Goal: Find specific page/section: Find specific page/section

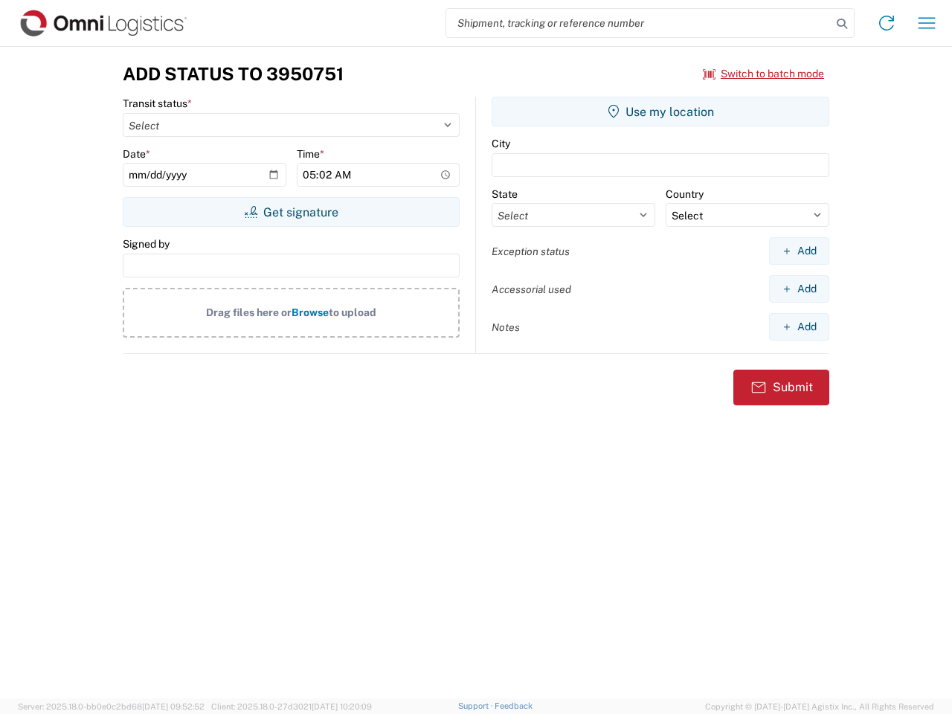
click at [639, 23] on input "search" at bounding box center [638, 23] width 385 height 28
click at [842, 24] on icon at bounding box center [841, 23] width 21 height 21
click at [886, 23] on icon at bounding box center [886, 23] width 24 height 24
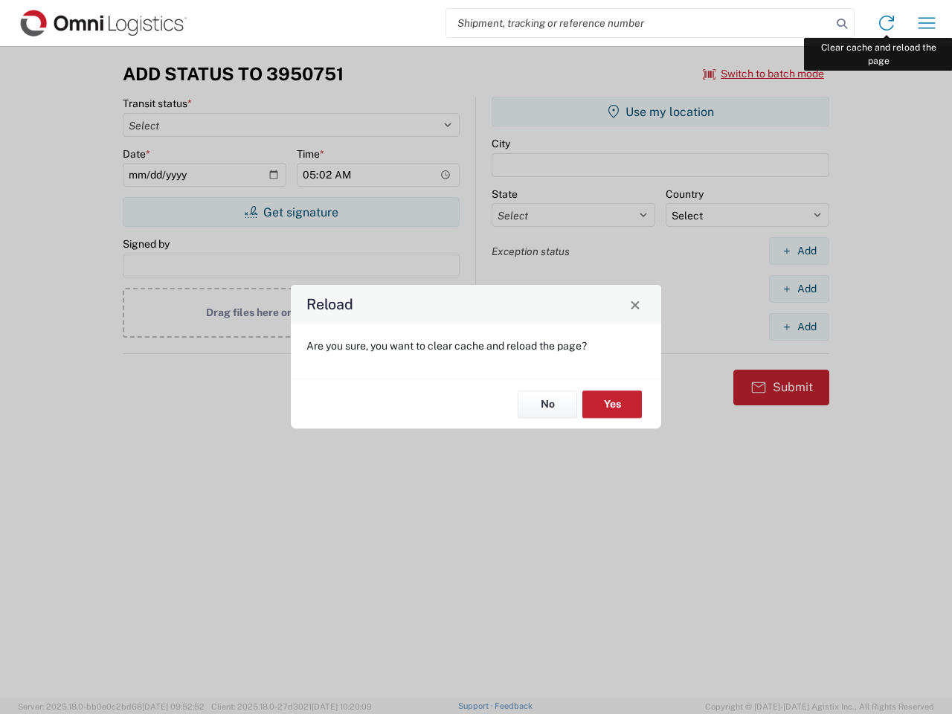
click at [927, 23] on div "Reload Are you sure, you want to clear cache and reload the page? No Yes" at bounding box center [476, 357] width 952 height 714
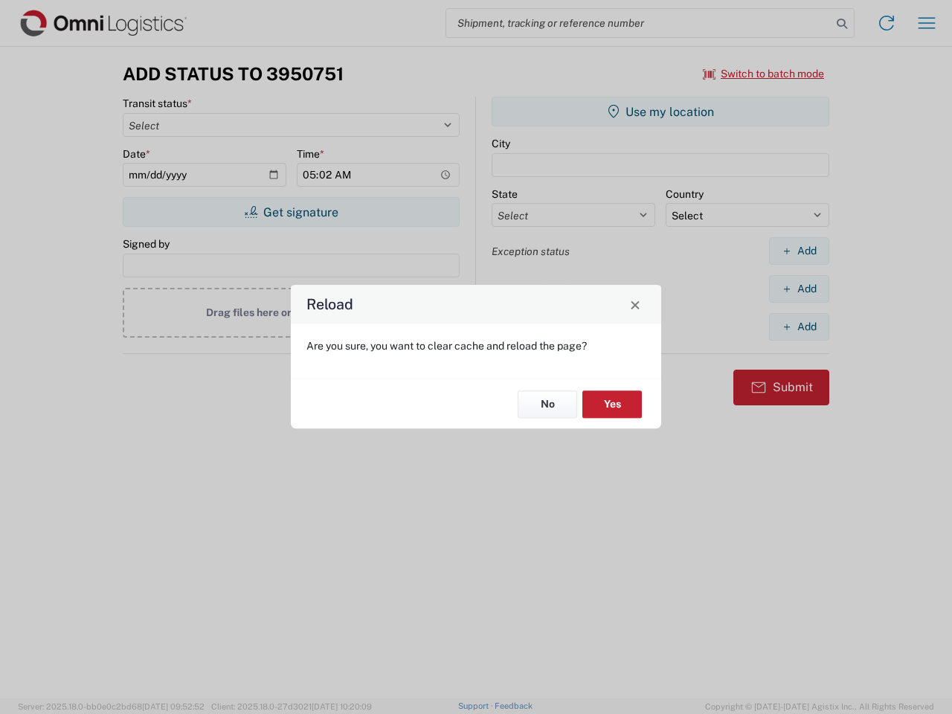
click at [764, 74] on div "Reload Are you sure, you want to clear cache and reload the page? No Yes" at bounding box center [476, 357] width 952 height 714
click at [291, 212] on div "Reload Are you sure, you want to clear cache and reload the page? No Yes" at bounding box center [476, 357] width 952 height 714
click at [660, 112] on div "Reload Are you sure, you want to clear cache and reload the page? No Yes" at bounding box center [476, 357] width 952 height 714
click at [799, 251] on div "Reload Are you sure, you want to clear cache and reload the page? No Yes" at bounding box center [476, 357] width 952 height 714
click at [799, 289] on div "Reload Are you sure, you want to clear cache and reload the page? No Yes" at bounding box center [476, 357] width 952 height 714
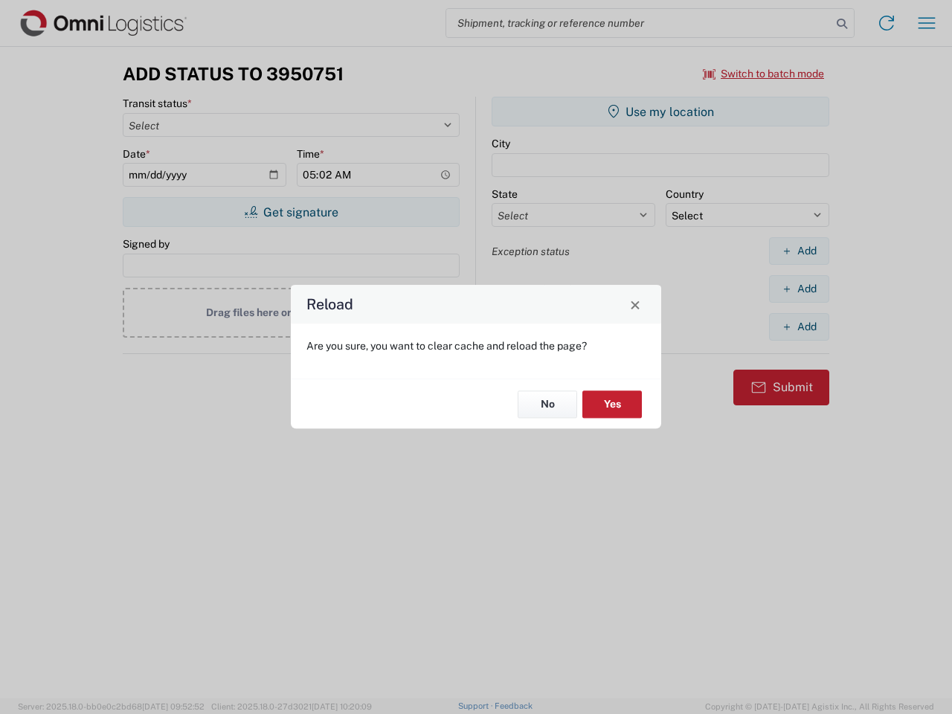
click at [799, 326] on div "Reload Are you sure, you want to clear cache and reload the page? No Yes" at bounding box center [476, 357] width 952 height 714
